Goal: Information Seeking & Learning: Learn about a topic

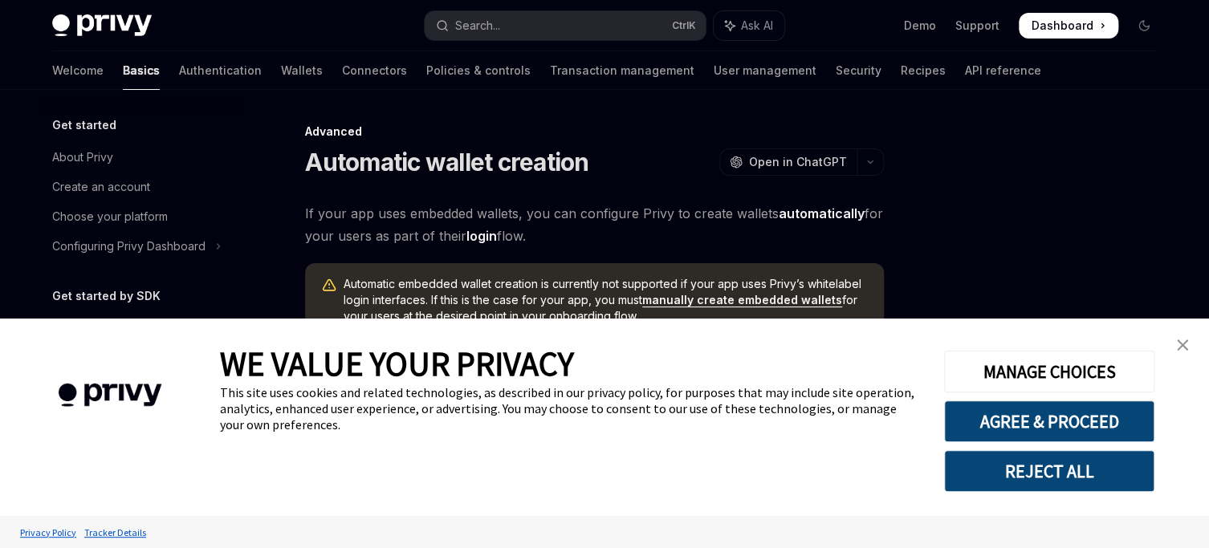
scroll to position [295, 0]
